Goal: Transaction & Acquisition: Purchase product/service

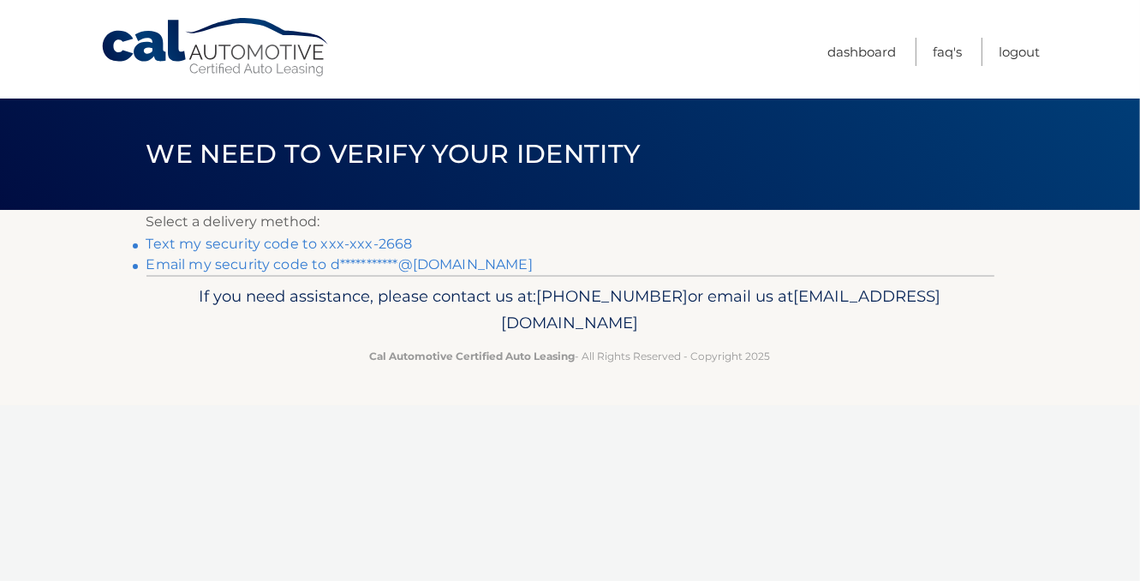
click at [187, 248] on link "Text my security code to xxx-xxx-2668" at bounding box center [280, 244] width 266 height 16
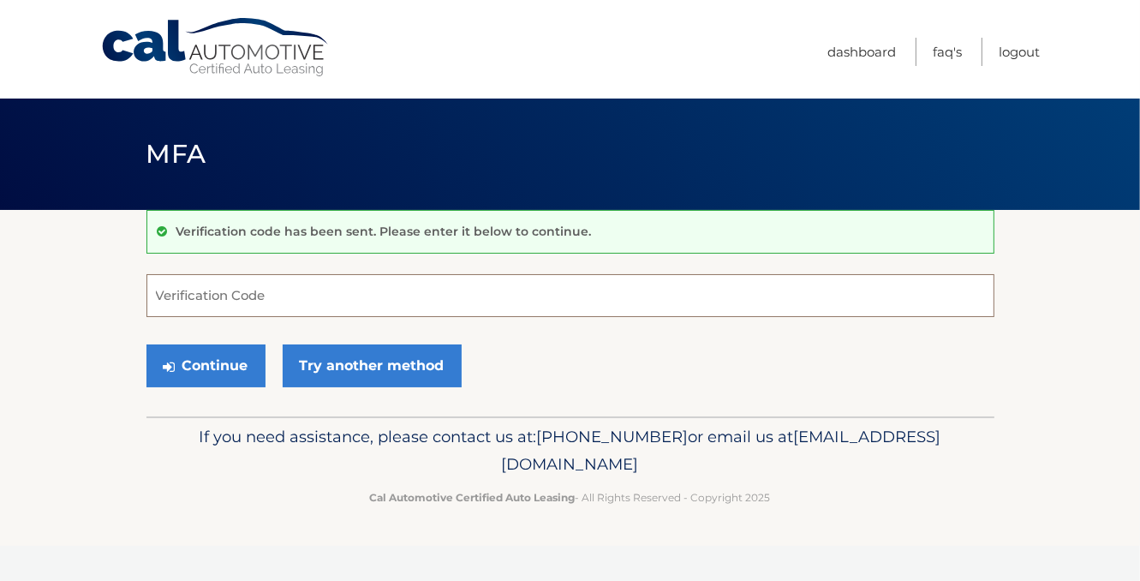
click at [233, 297] on input "Verification Code" at bounding box center [571, 295] width 848 height 43
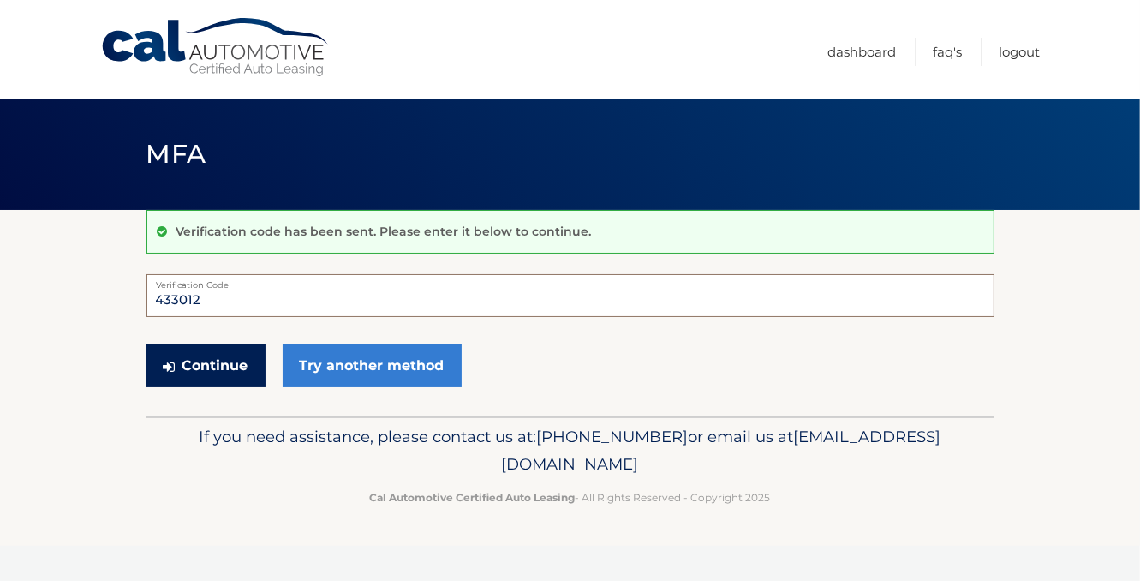
type input "433012"
click at [215, 377] on button "Continue" at bounding box center [206, 365] width 119 height 43
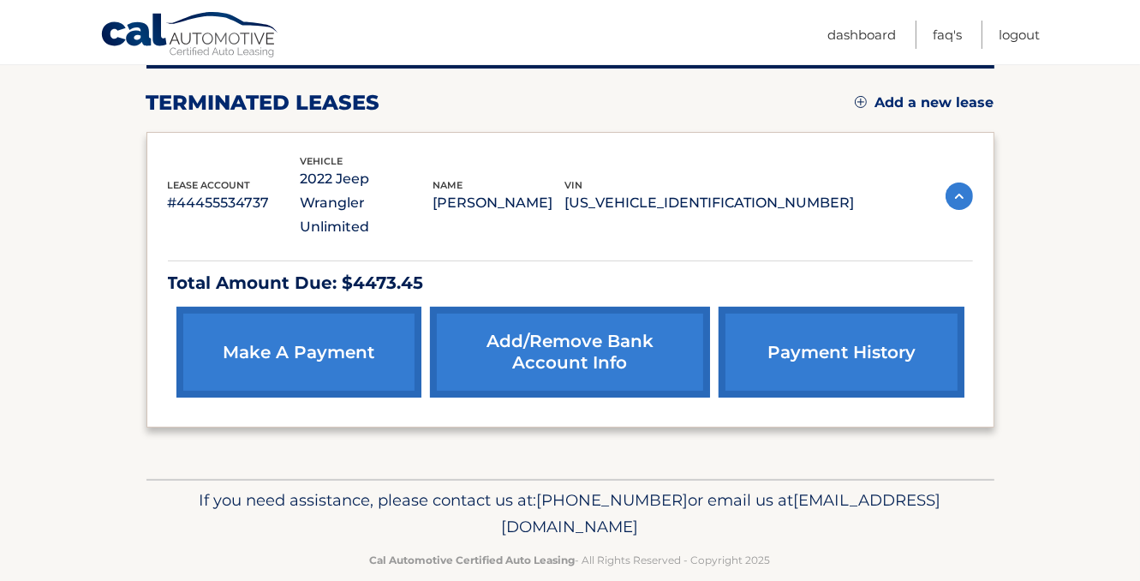
scroll to position [226, 0]
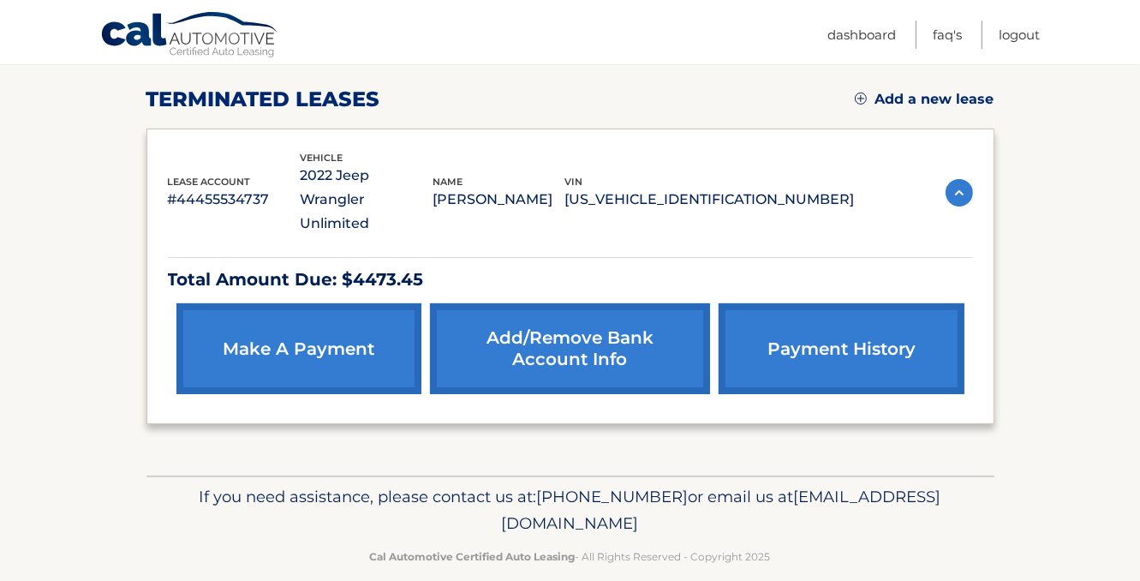
click at [210, 265] on p "Total Amount Due: $4473.45" at bounding box center [570, 280] width 805 height 30
click at [846, 329] on link "payment history" at bounding box center [841, 348] width 245 height 91
click at [963, 179] on img at bounding box center [959, 192] width 27 height 27
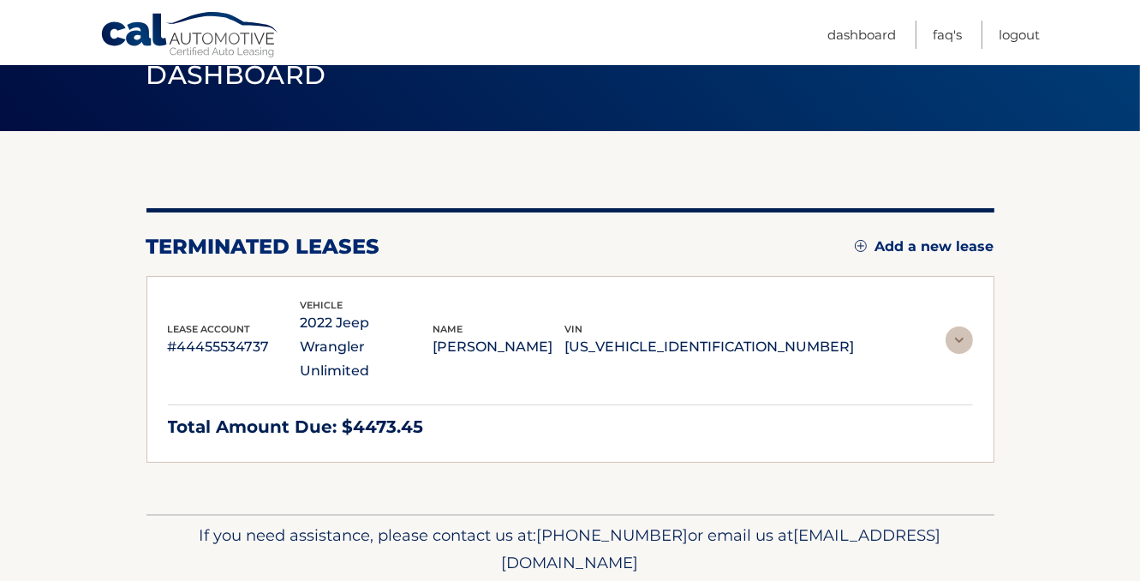
scroll to position [59, 0]
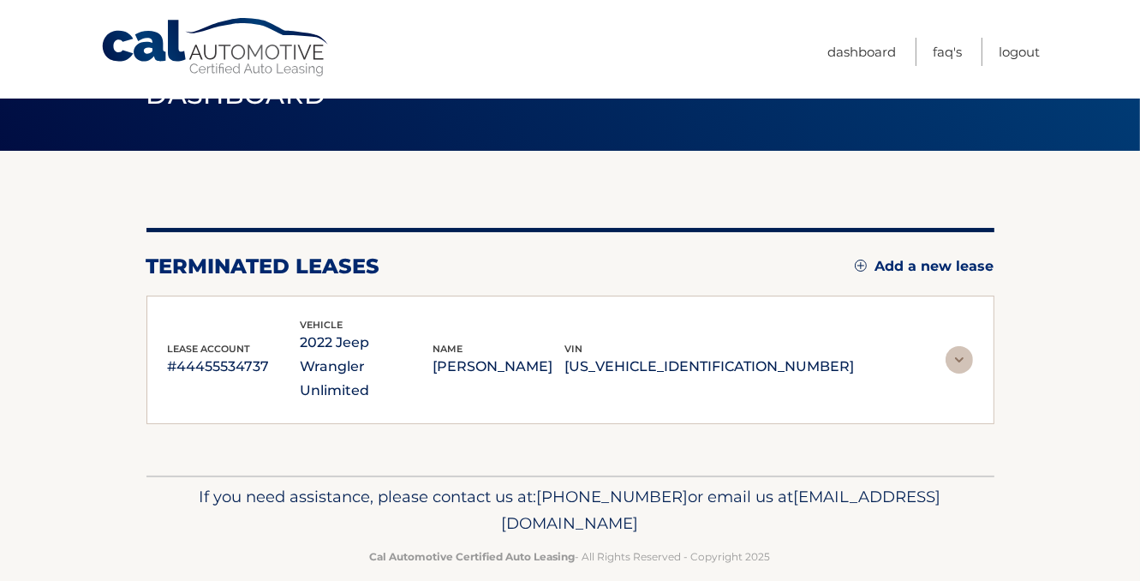
click at [966, 346] on img at bounding box center [959, 359] width 27 height 27
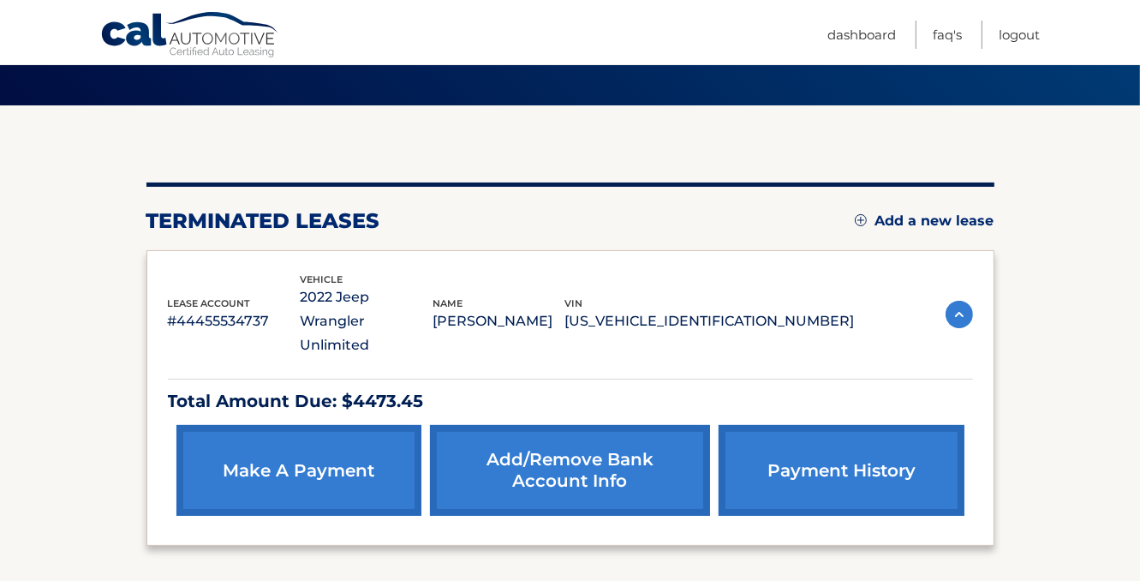
scroll to position [226, 0]
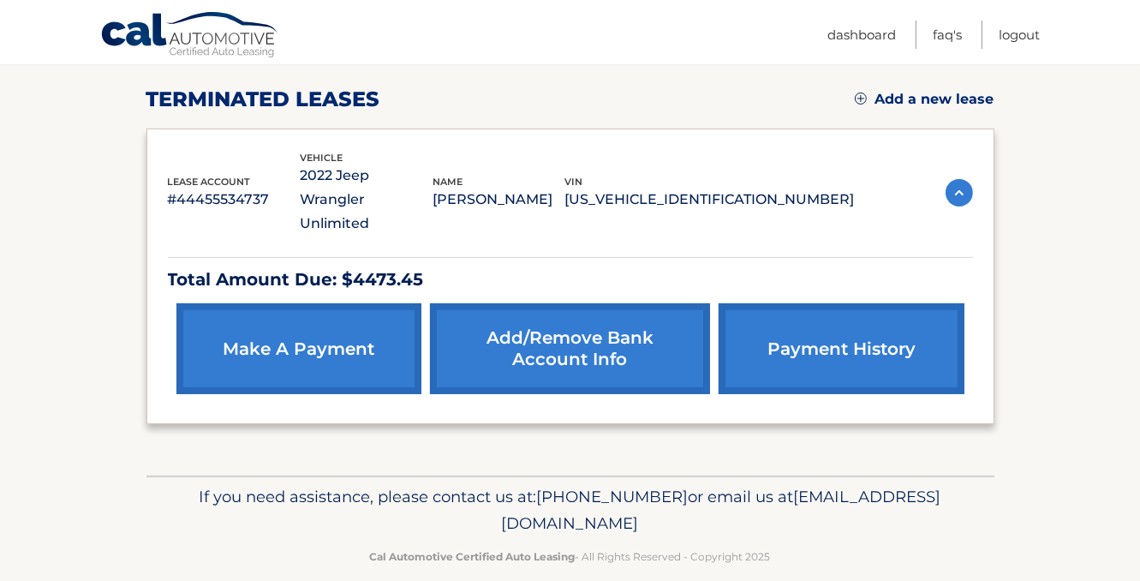
click at [514, 330] on link "Add/Remove bank account info" at bounding box center [570, 348] width 280 height 91
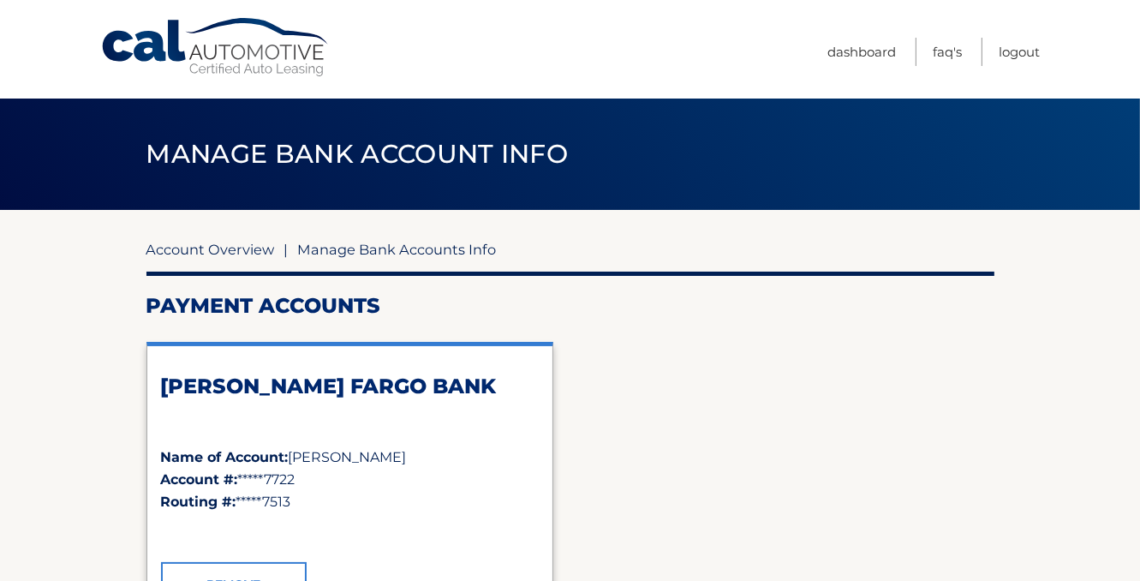
click at [179, 251] on link "Account Overview" at bounding box center [211, 249] width 129 height 17
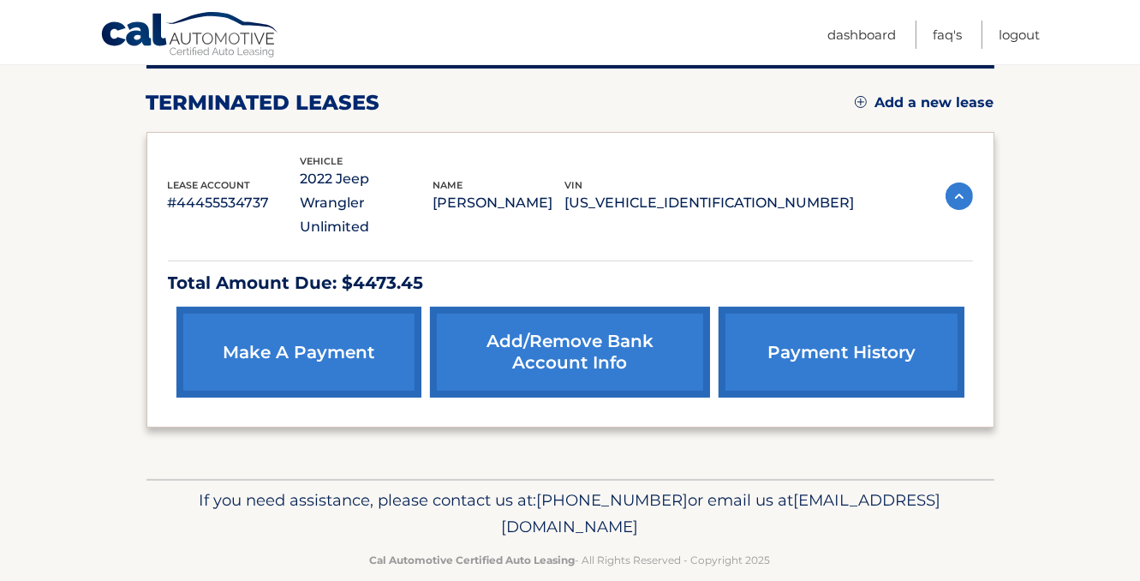
scroll to position [226, 0]
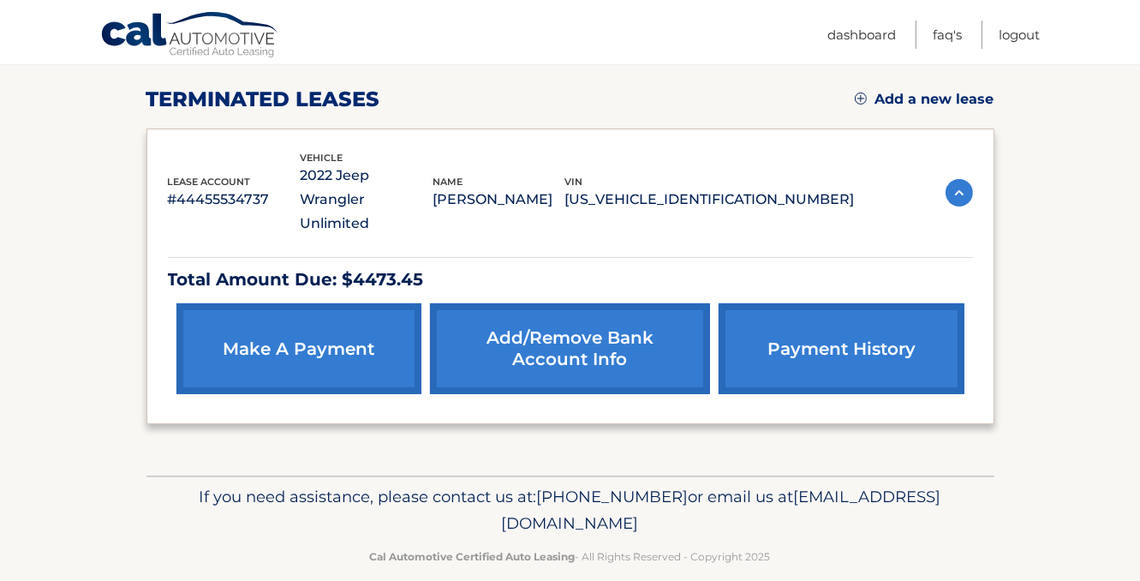
click at [253, 332] on link "make a payment" at bounding box center [298, 348] width 245 height 91
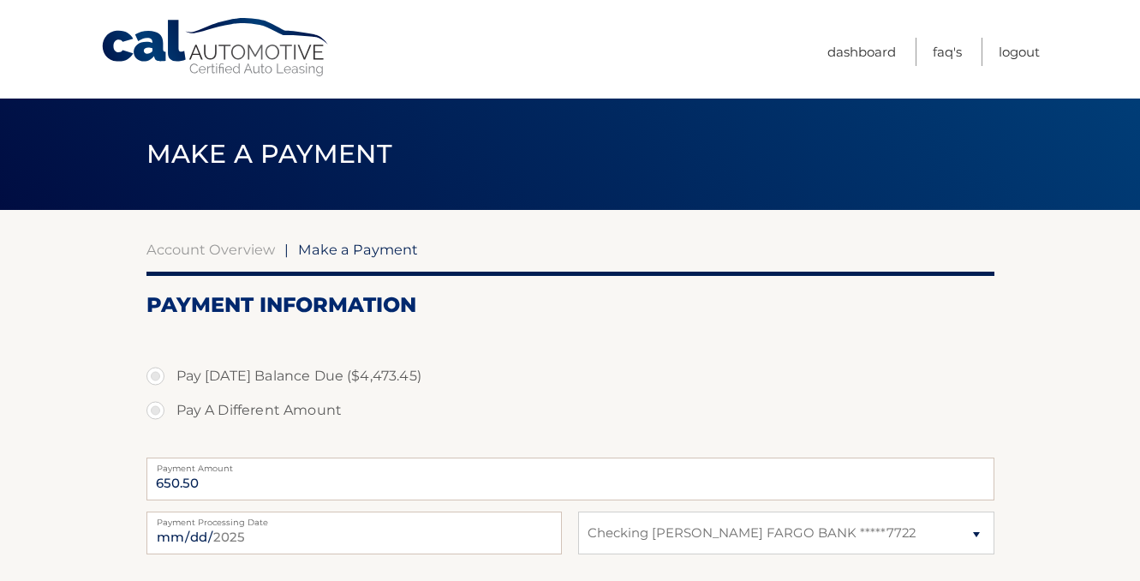
select select "Mzk4NDhmZTYtNDIwOC00NDdmLTlmMjktOGRiYzYyZmE5YWJm"
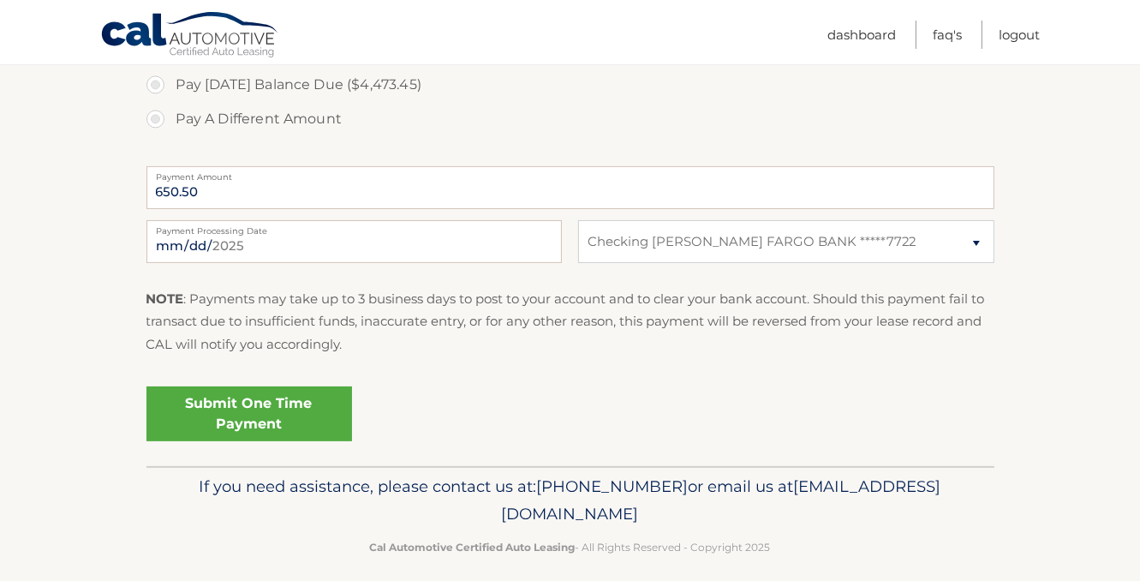
scroll to position [291, 0]
drag, startPoint x: 414, startPoint y: 513, endPoint x: 724, endPoint y: 529, distance: 310.6
click at [724, 529] on div "If you need assistance, please contact us at: [PHONE_NUMBER] or email us at [EM…" at bounding box center [571, 514] width 848 height 96
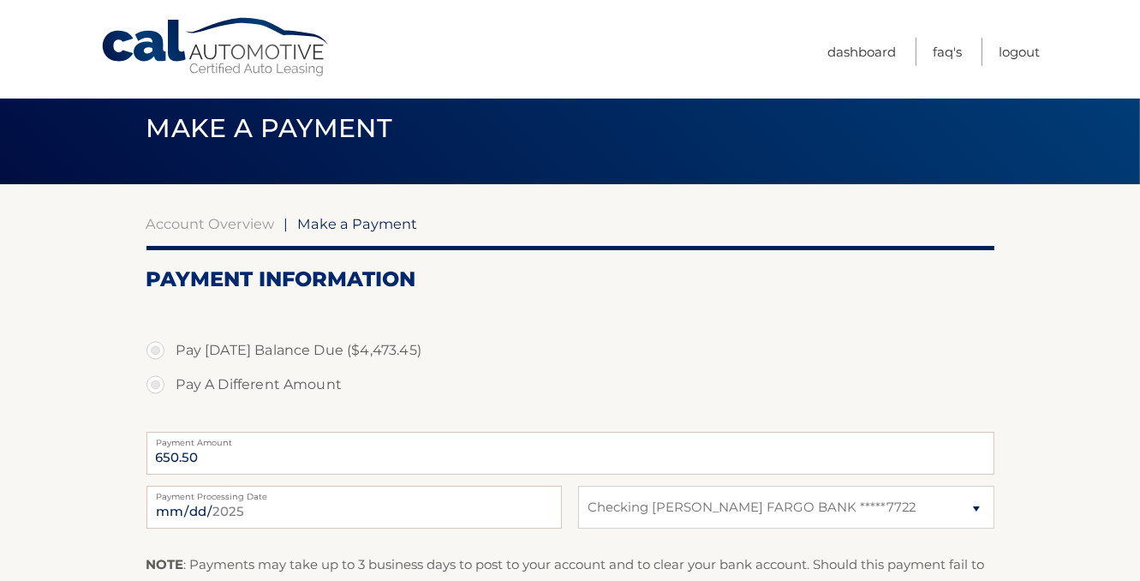
scroll to position [0, 0]
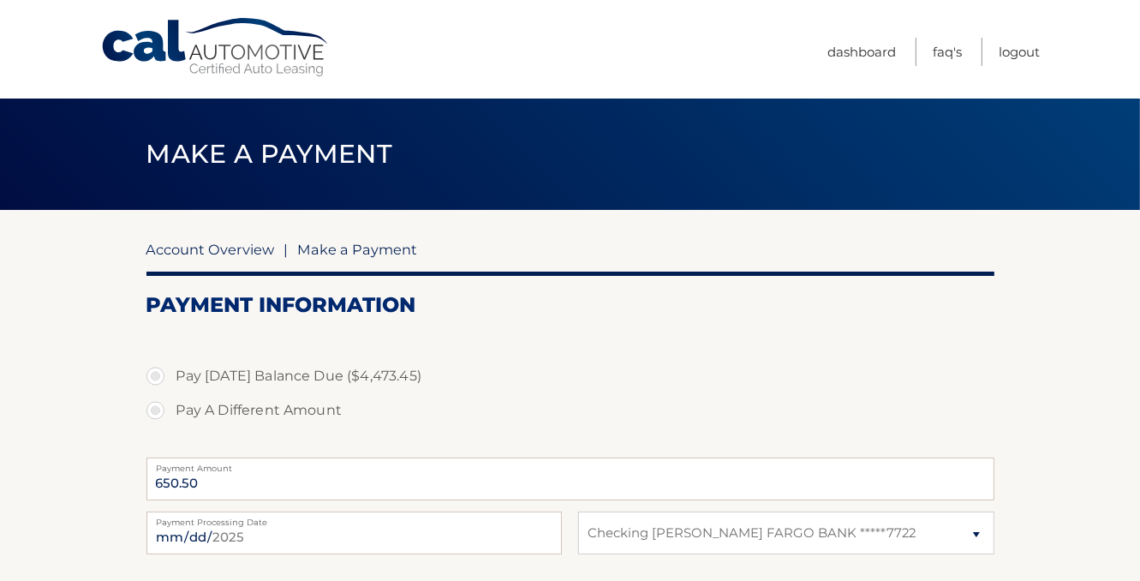
click at [183, 248] on link "Account Overview" at bounding box center [211, 249] width 129 height 17
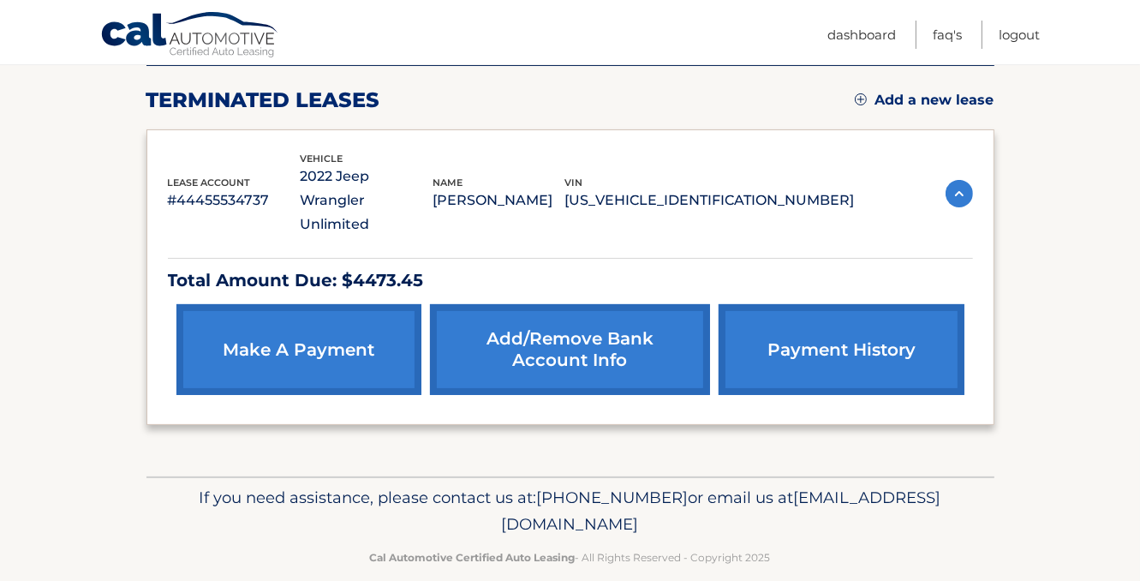
scroll to position [226, 0]
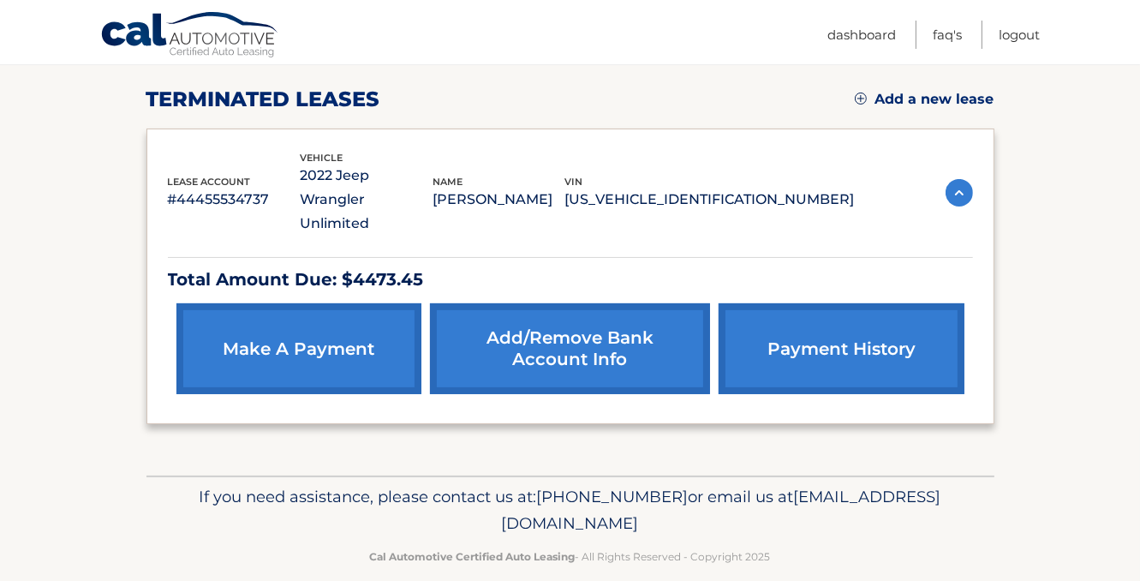
drag, startPoint x: 421, startPoint y: 493, endPoint x: 725, endPoint y: 497, distance: 304.2
click at [725, 497] on p "If you need assistance, please contact us at: [PHONE_NUMBER] or email us at [EM…" at bounding box center [571, 510] width 826 height 55
copy span "[EMAIL_ADDRESS][DOMAIN_NAME]"
drag, startPoint x: 269, startPoint y: 186, endPoint x: 177, endPoint y: 182, distance: 91.7
click at [177, 188] on p "#44455534737" at bounding box center [234, 200] width 133 height 24
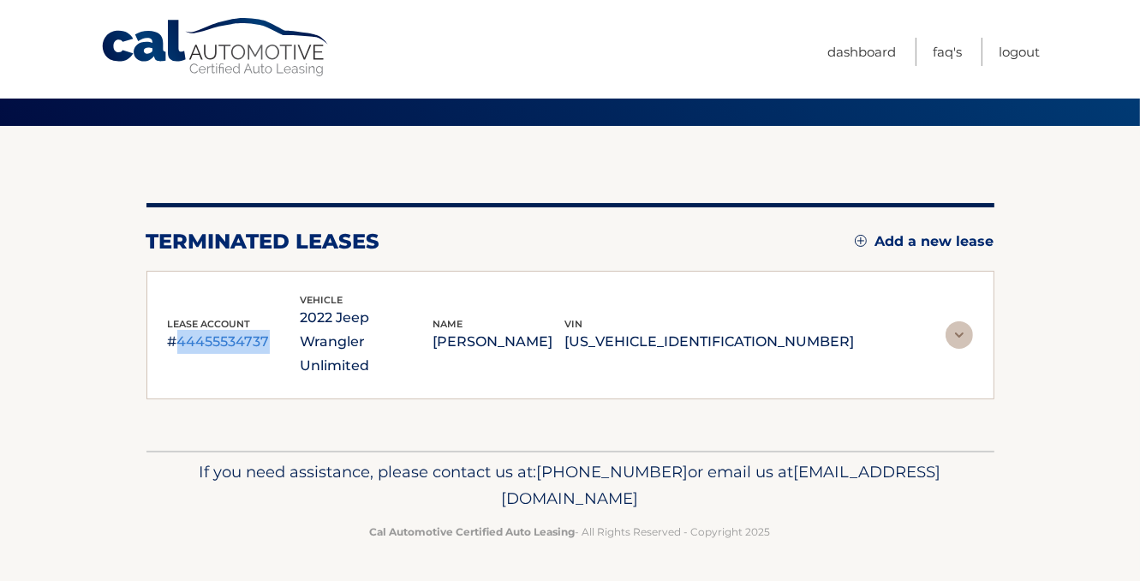
scroll to position [59, 0]
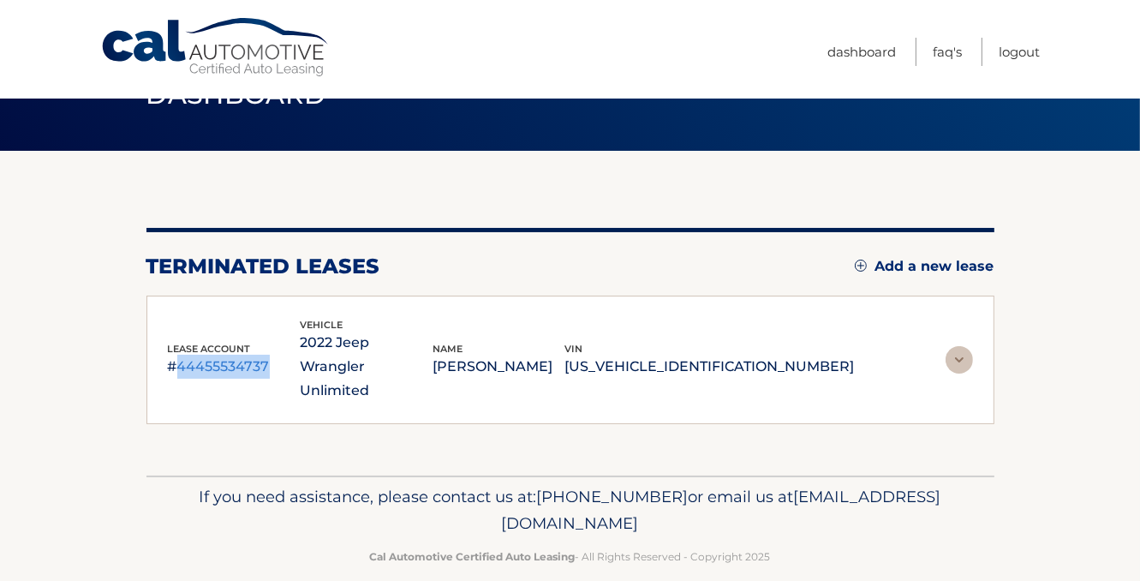
copy p "44455534737"
